Goal: Information Seeking & Learning: Learn about a topic

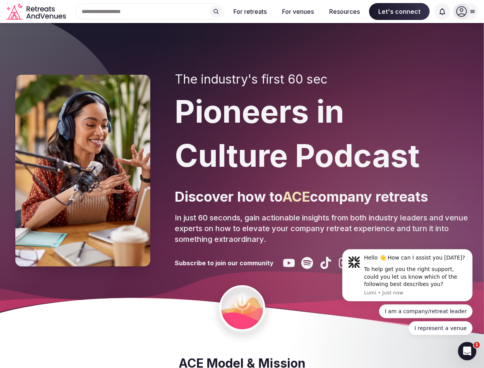
click at [242, 184] on div "The industry's first 60 sec Pioneers in Culture Podcast Discover how to ACE com…" at bounding box center [322, 170] width 294 height 197
click at [150, 11] on div "Search Popular Destinations [GEOGRAPHIC_DATA], [GEOGRAPHIC_DATA] [GEOGRAPHIC_DA…" at bounding box center [146, 11] width 155 height 16
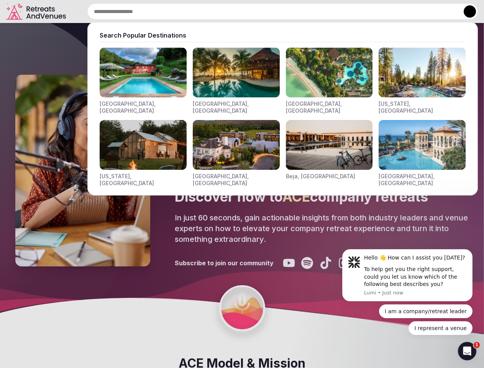
click at [216, 11] on input "text" at bounding box center [282, 11] width 390 height 16
click at [250, 11] on input "text" at bounding box center [282, 11] width 390 height 16
click at [298, 11] on input "text" at bounding box center [282, 11] width 390 height 16
click at [344, 11] on input "text" at bounding box center [282, 11] width 390 height 16
click at [399, 11] on input "text" at bounding box center [282, 11] width 390 height 16
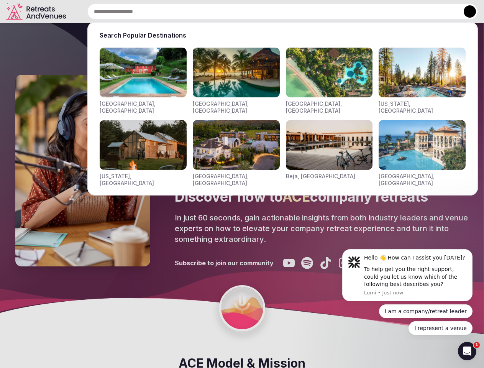
click at [442, 11] on input "text" at bounding box center [282, 11] width 390 height 16
click at [465, 11] on button at bounding box center [469, 11] width 12 height 12
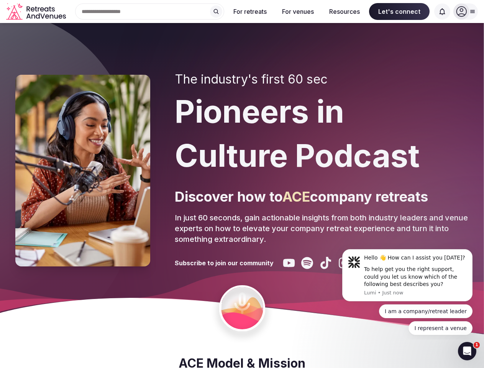
click at [407, 275] on div "To help get you the right support, could you let us know which of the following…" at bounding box center [415, 276] width 103 height 23
